Goal: Task Accomplishment & Management: Manage account settings

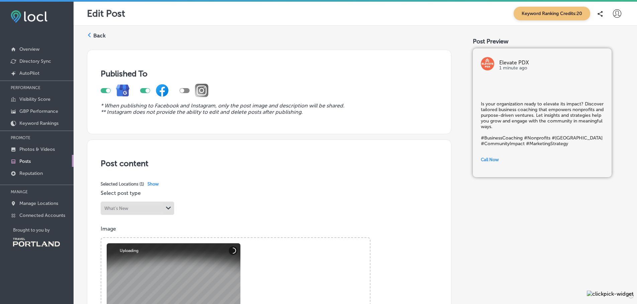
click at [142, 90] on div at bounding box center [145, 90] width 10 height 5
checkbox input "false"
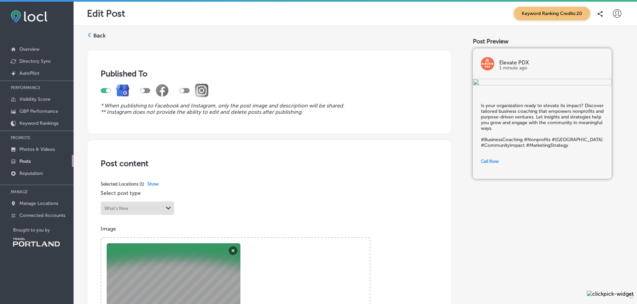
click at [103, 91] on div at bounding box center [106, 90] width 10 height 5
checkbox input "false"
click at [97, 33] on label "Back" at bounding box center [99, 35] width 12 height 7
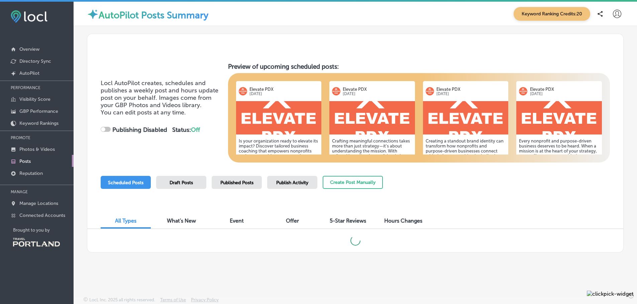
checkbox input "true"
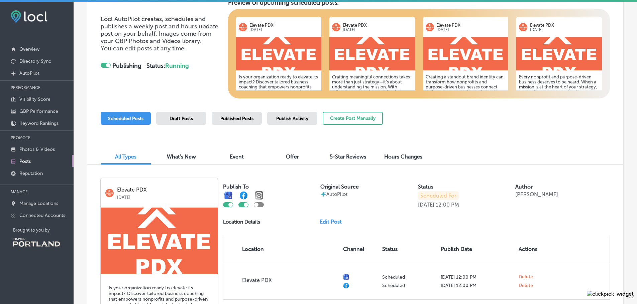
scroll to position [67, 0]
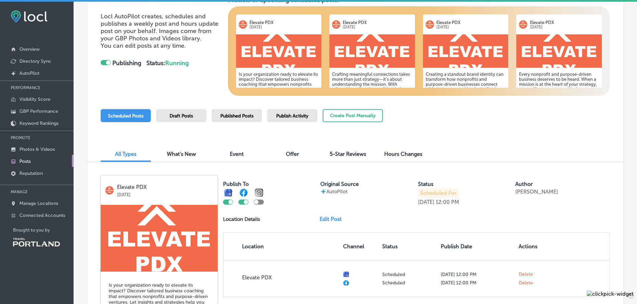
click at [244, 202] on div at bounding box center [246, 202] width 4 height 4
checkbox input "false"
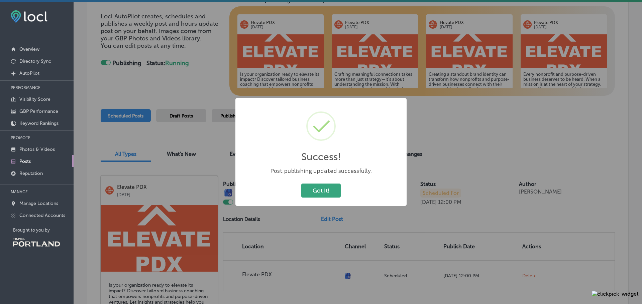
click at [324, 194] on button "Got It!" at bounding box center [320, 191] width 39 height 14
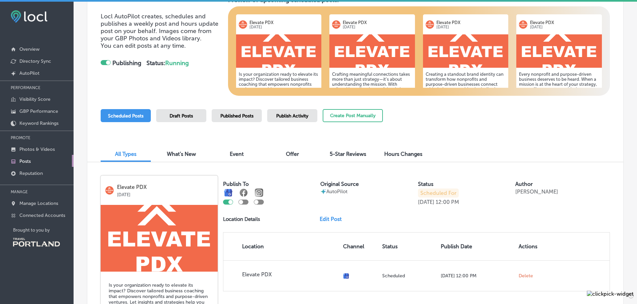
click at [227, 202] on div at bounding box center [228, 202] width 10 height 5
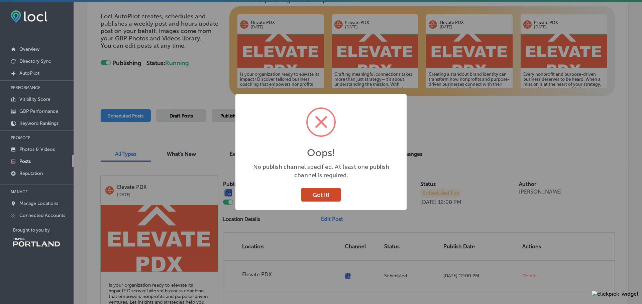
click at [317, 194] on button "Got It!" at bounding box center [320, 195] width 39 height 14
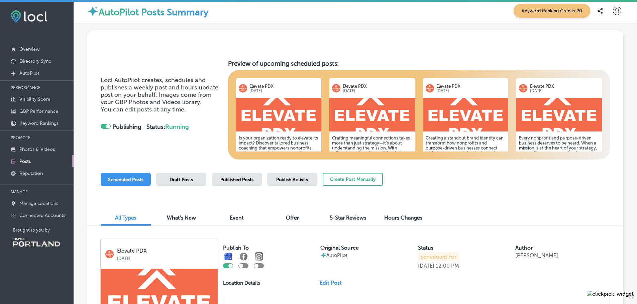
scroll to position [0, 0]
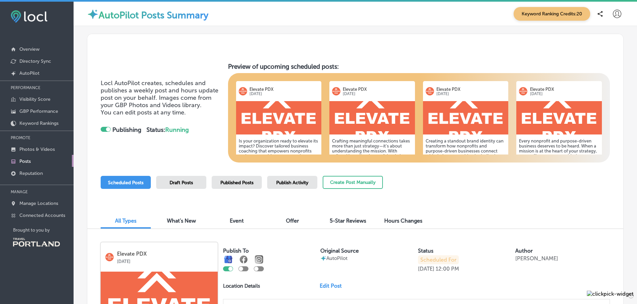
click at [103, 130] on div at bounding box center [106, 129] width 10 height 5
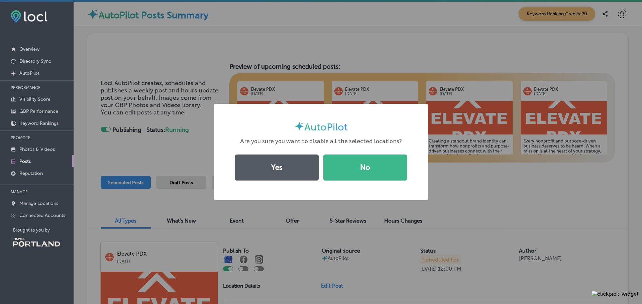
click at [286, 167] on button "Yes" at bounding box center [277, 168] width 84 height 26
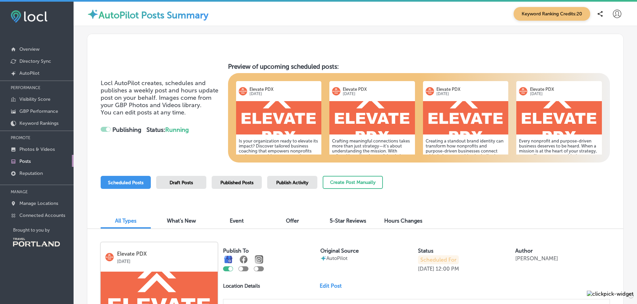
checkbox input "false"
